Goal: Task Accomplishment & Management: Complete application form

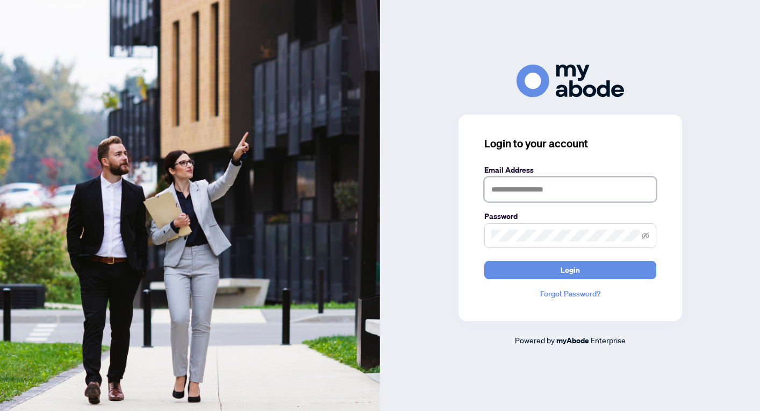
click at [537, 194] on input "text" at bounding box center [571, 189] width 172 height 25
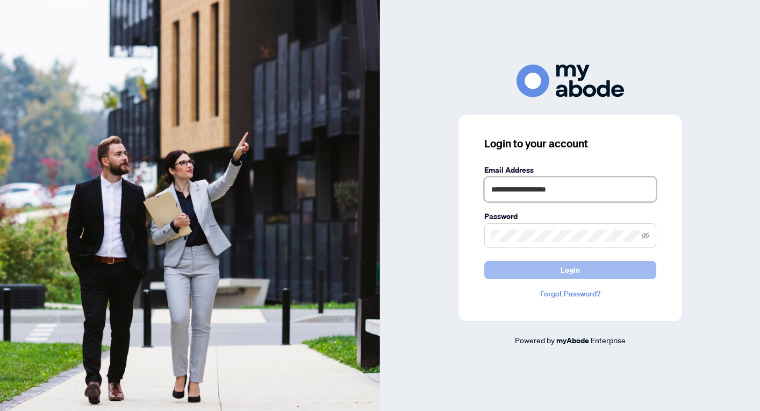
type input "**********"
click at [568, 272] on span "Login" at bounding box center [570, 269] width 19 height 17
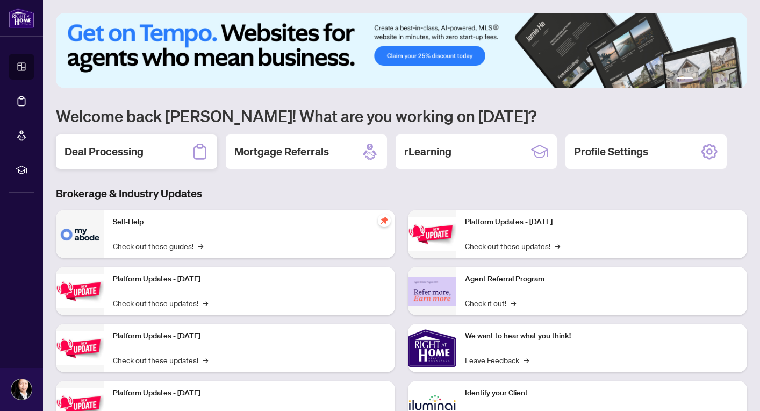
click at [91, 157] on h2 "Deal Processing" at bounding box center [104, 151] width 79 height 15
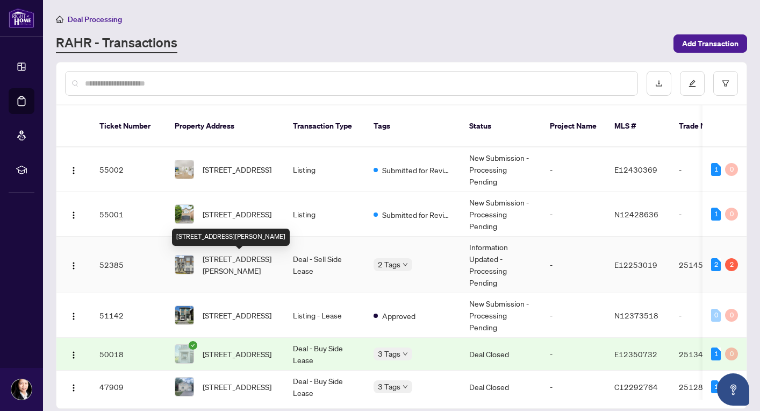
click at [251, 261] on span "[STREET_ADDRESS][PERSON_NAME]" at bounding box center [239, 265] width 73 height 24
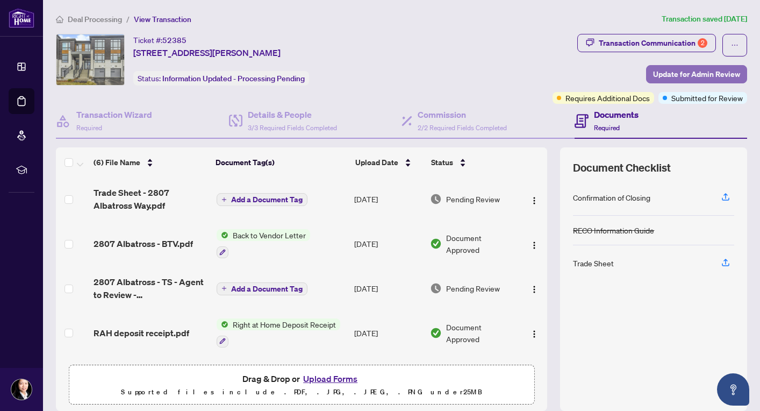
click at [667, 74] on span "Update for Admin Review" at bounding box center [696, 74] width 87 height 17
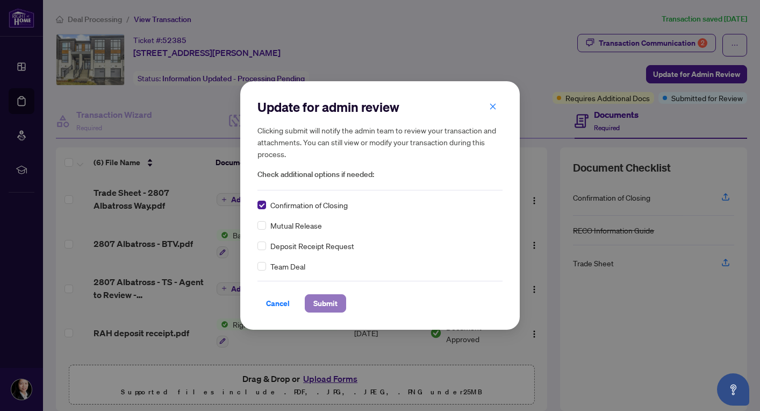
click at [314, 301] on span "Submit" at bounding box center [326, 303] width 24 height 17
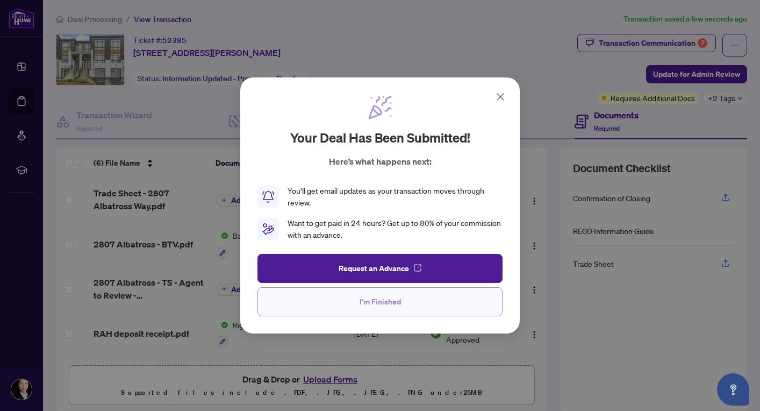
click at [374, 301] on span "I'm Finished" at bounding box center [380, 301] width 41 height 17
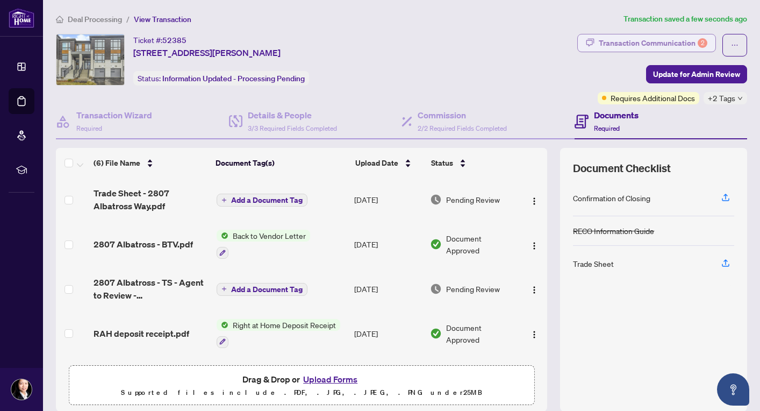
click at [624, 44] on div "Transaction Communication 2" at bounding box center [653, 42] width 109 height 17
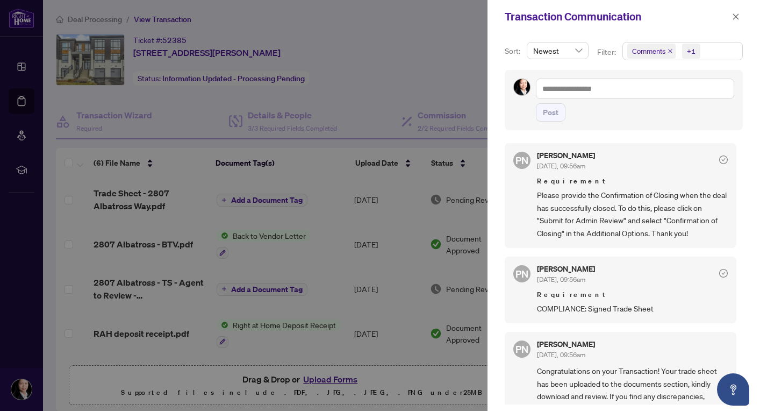
click at [21, 394] on div at bounding box center [380, 205] width 760 height 411
click at [24, 392] on div at bounding box center [380, 205] width 760 height 411
click at [736, 17] on icon "close" at bounding box center [736, 17] width 8 height 8
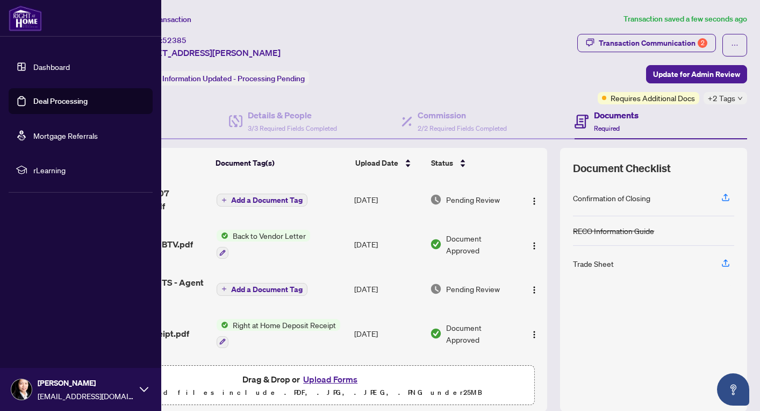
click at [20, 389] on img at bounding box center [21, 389] width 20 height 20
click at [51, 325] on span "Logout" at bounding box center [43, 325] width 24 height 17
